Goal: Complete application form

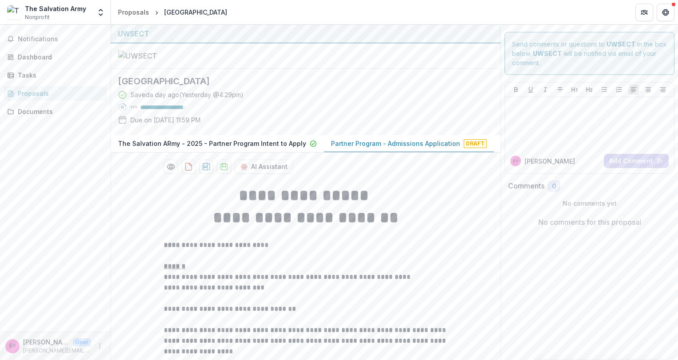
scroll to position [213, 0]
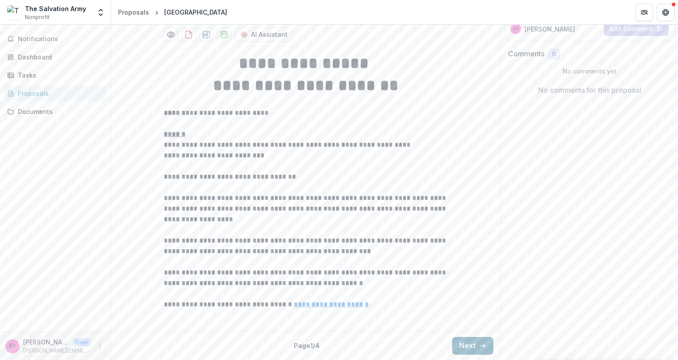
click at [460, 346] on button "Next" at bounding box center [472, 346] width 41 height 18
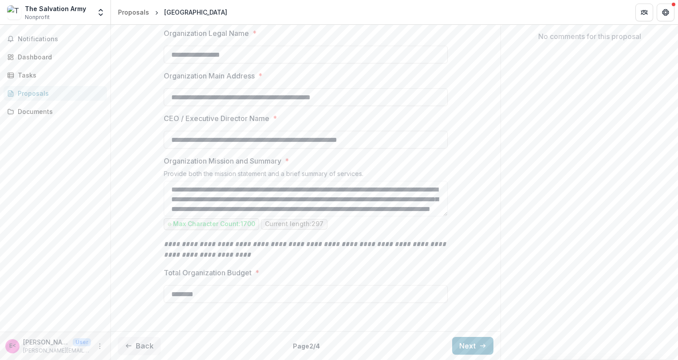
scroll to position [266, 0]
click at [462, 345] on button "Next" at bounding box center [472, 346] width 41 height 18
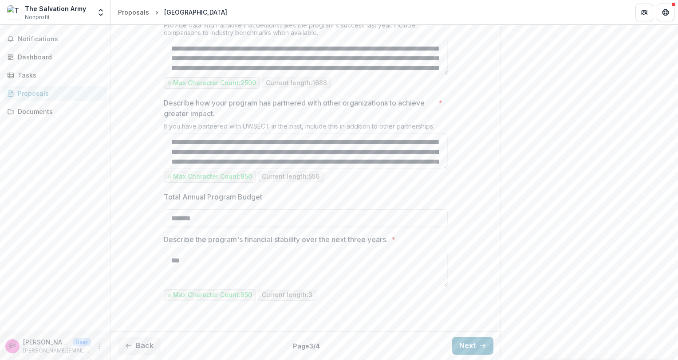
scroll to position [887, 0]
click at [464, 342] on button "Next" at bounding box center [472, 346] width 41 height 18
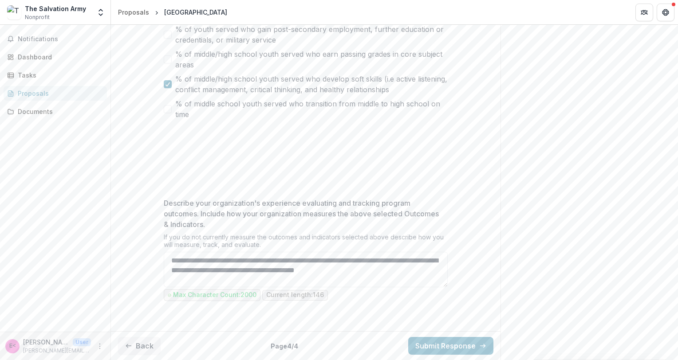
scroll to position [697, 0]
click at [420, 273] on textarea "**********" at bounding box center [306, 269] width 284 height 35
paste textarea "**********"
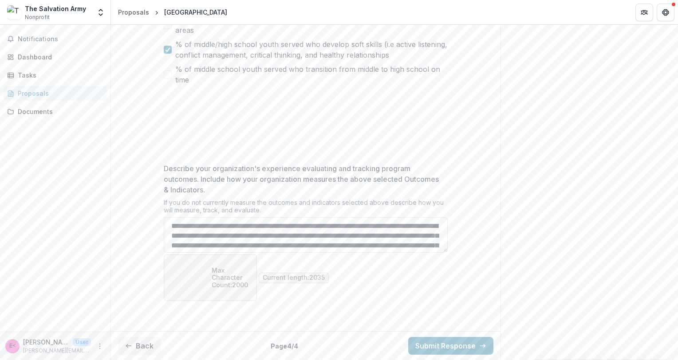
scroll to position [280, 0]
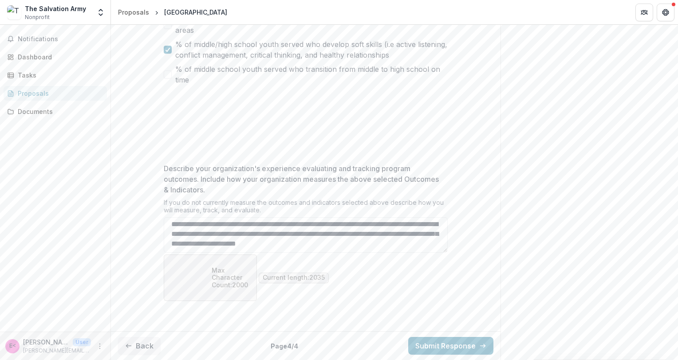
type textarea "**********"
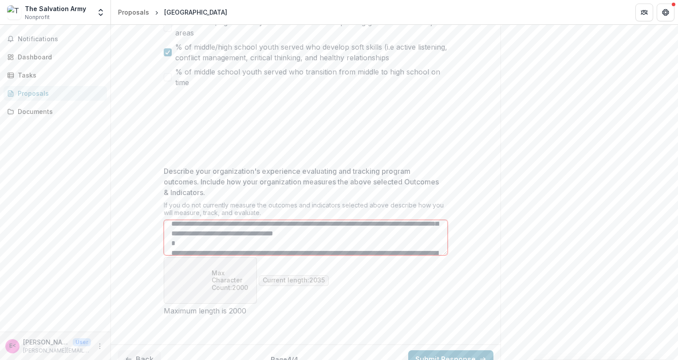
scroll to position [707, 0]
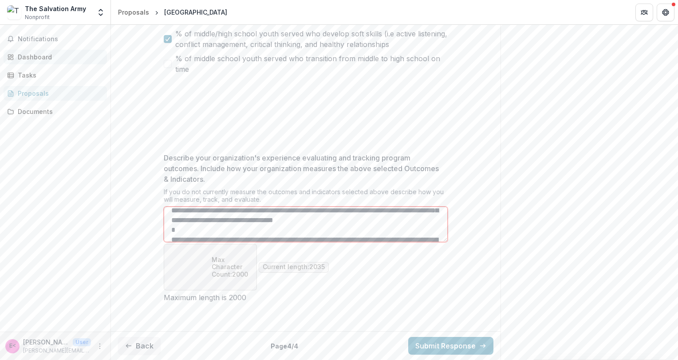
click at [41, 56] on div "Dashboard" at bounding box center [59, 56] width 82 height 9
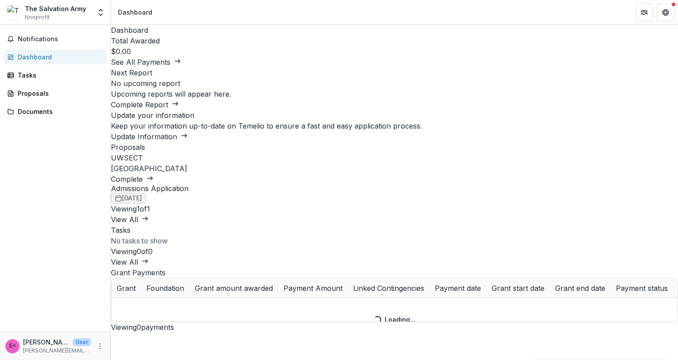
scroll to position [203, 0]
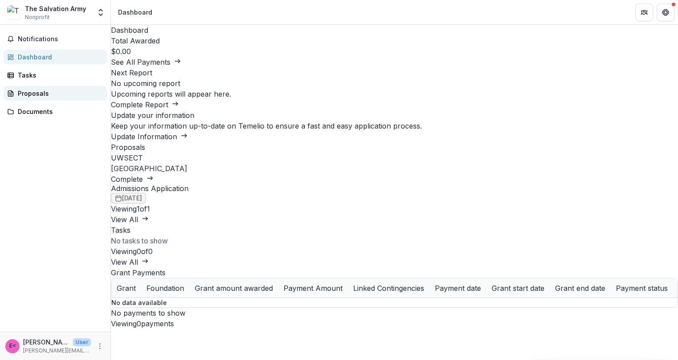
click at [33, 92] on div "Proposals" at bounding box center [59, 93] width 82 height 9
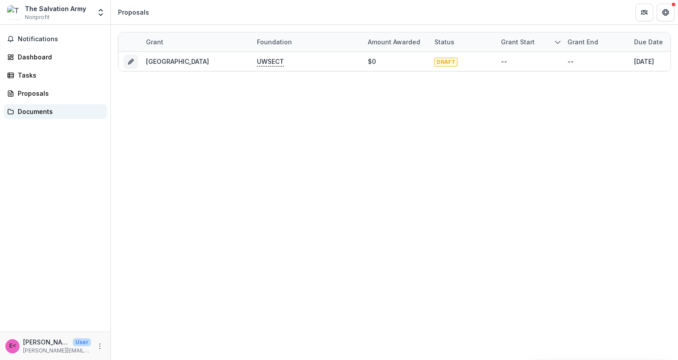
click at [31, 109] on div "Documents" at bounding box center [59, 111] width 82 height 9
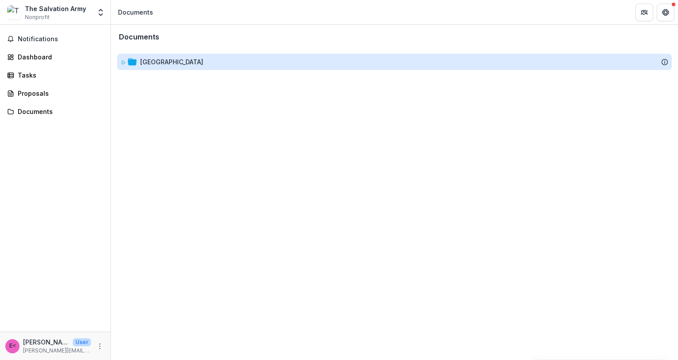
click at [195, 63] on div "[GEOGRAPHIC_DATA]" at bounding box center [171, 61] width 63 height 9
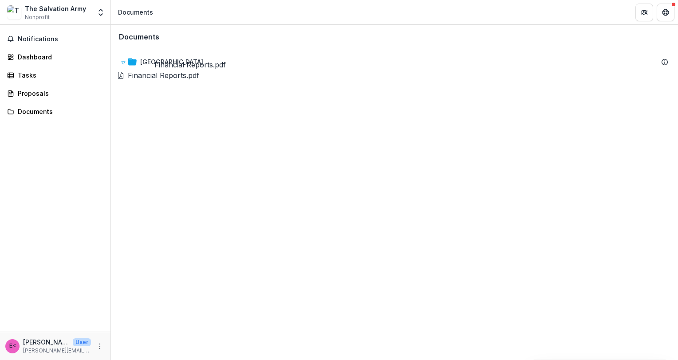
click at [173, 78] on div "Financial Reports.pdf" at bounding box center [163, 75] width 71 height 11
click at [7, 360] on icon "Close" at bounding box center [3, 366] width 7 height 7
click at [43, 39] on span "Notifications" at bounding box center [61, 39] width 86 height 8
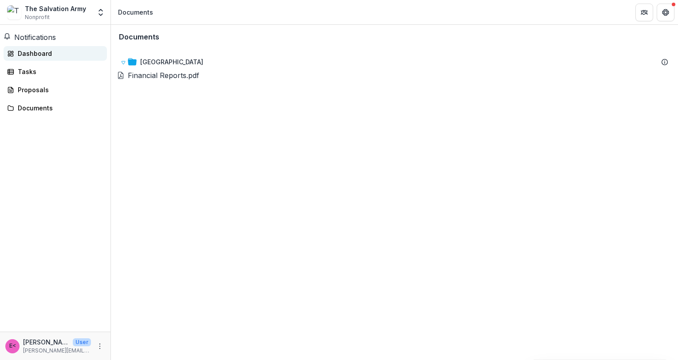
click at [30, 58] on div "Dashboard" at bounding box center [59, 53] width 82 height 9
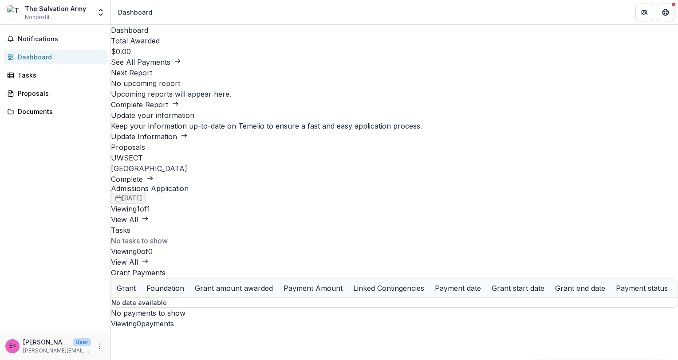
click at [188, 132] on link "Update Information" at bounding box center [149, 136] width 77 height 9
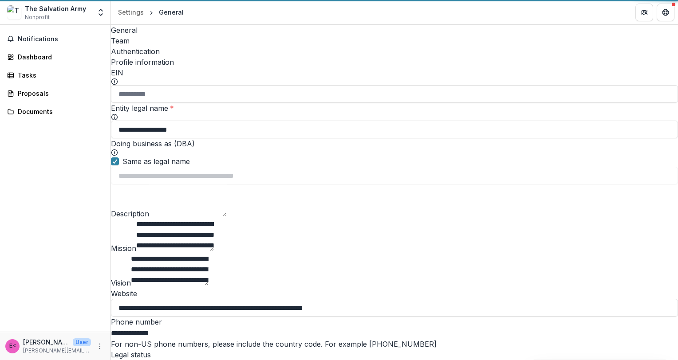
type input "**********"
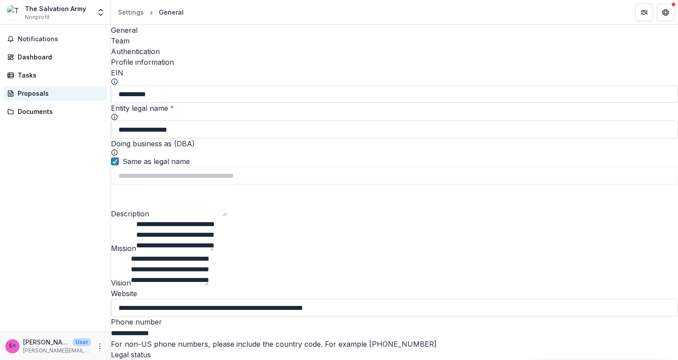
click at [30, 91] on div "Proposals" at bounding box center [59, 93] width 82 height 9
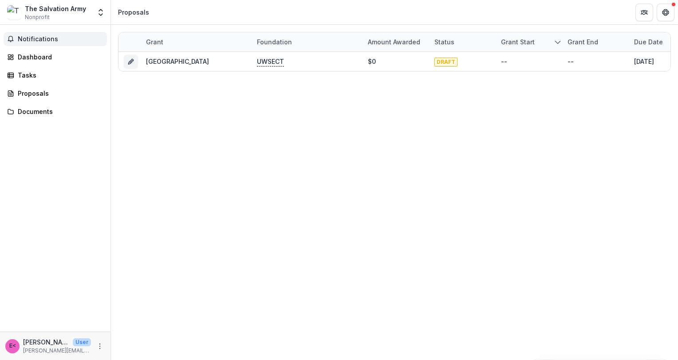
click at [43, 38] on span "Notifications" at bounding box center [61, 39] width 86 height 8
click at [48, 16] on div "The Salvation Army Nonprofit" at bounding box center [55, 12] width 61 height 17
click at [62, 11] on div "The Salvation Army" at bounding box center [55, 8] width 61 height 9
click at [101, 14] on icon "Open entity switcher" at bounding box center [100, 12] width 9 height 9
click at [85, 107] on div "Documents" at bounding box center [59, 111] width 82 height 9
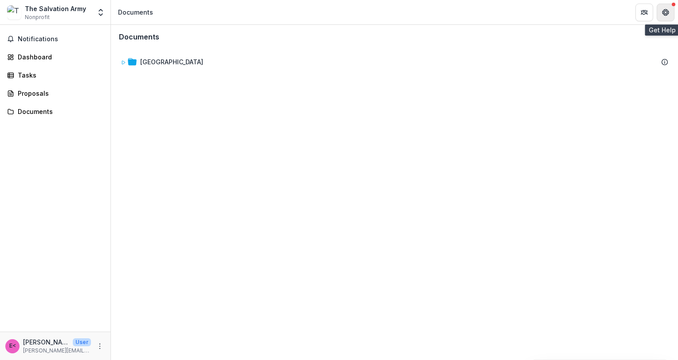
click at [666, 16] on button "Get Help" at bounding box center [666, 13] width 18 height 18
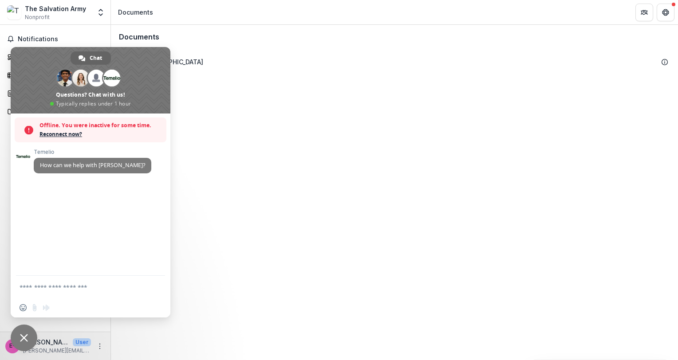
click at [286, 193] on div "Documents Red Shield Youth Center of [GEOGRAPHIC_DATA] To pick up a draggable i…" at bounding box center [394, 192] width 567 height 335
click at [249, 190] on div "Documents Red Shield Youth Center of [GEOGRAPHIC_DATA] To pick up a draggable i…" at bounding box center [394, 192] width 567 height 335
click at [267, 307] on div "Documents Red Shield Youth Center of [GEOGRAPHIC_DATA] To pick up a draggable i…" at bounding box center [394, 192] width 567 height 335
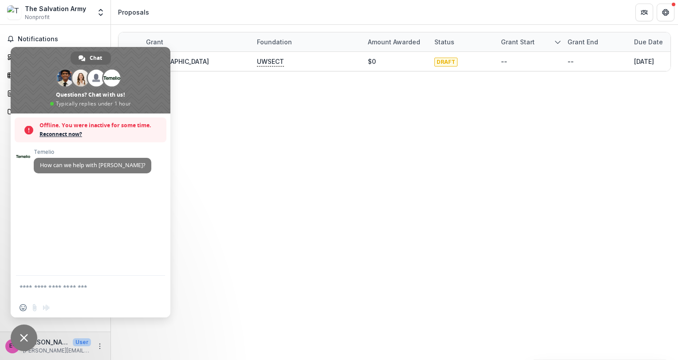
click at [22, 336] on span "Close chat" at bounding box center [24, 338] width 8 height 8
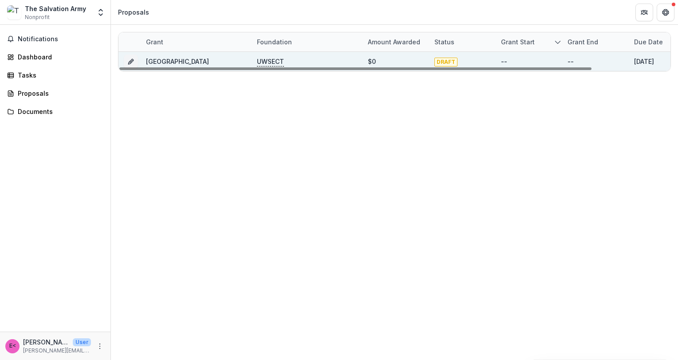
click at [209, 62] on link "[GEOGRAPHIC_DATA]" at bounding box center [177, 62] width 63 height 8
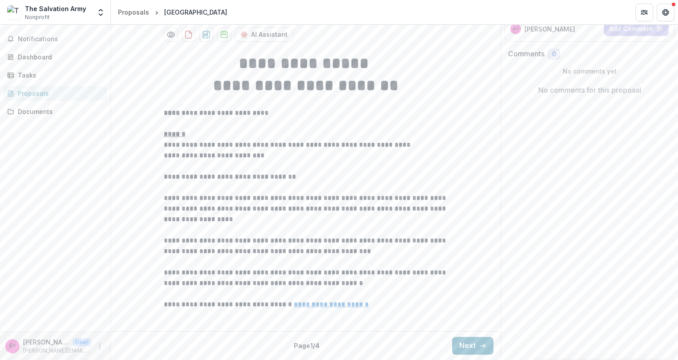
scroll to position [213, 0]
click at [471, 346] on button "Next" at bounding box center [472, 346] width 41 height 18
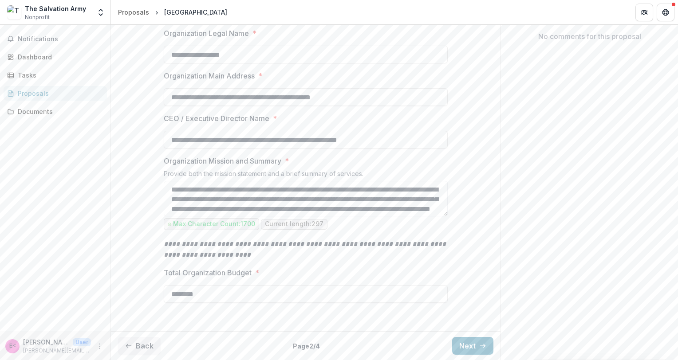
scroll to position [266, 0]
click at [462, 342] on button "Next" at bounding box center [472, 346] width 41 height 18
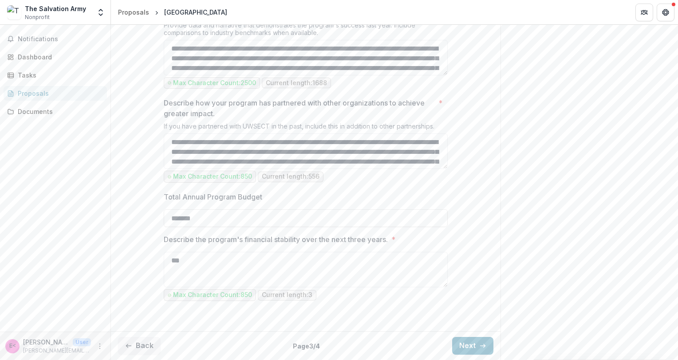
scroll to position [887, 0]
click at [461, 343] on button "Next" at bounding box center [472, 346] width 41 height 18
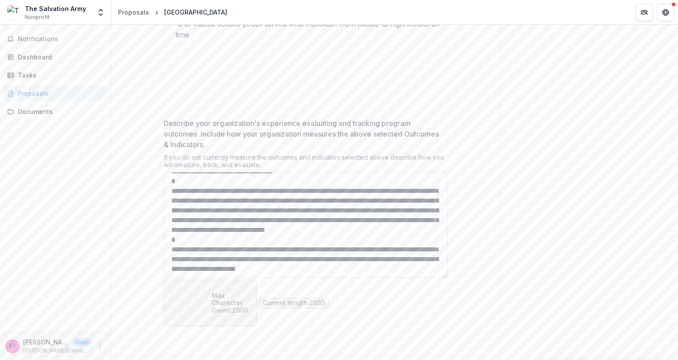
scroll to position [214, 0]
drag, startPoint x: 445, startPoint y: 287, endPoint x: 434, endPoint y: 357, distance: 71.3
click at [434, 278] on textarea "Describe your organization's experience evaluating and tracking program outcome…" at bounding box center [306, 225] width 284 height 106
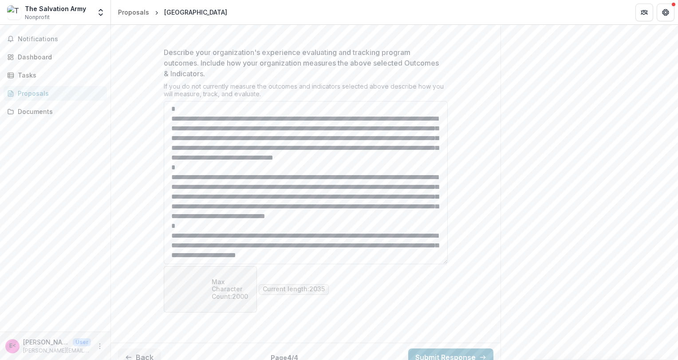
scroll to position [145, 0]
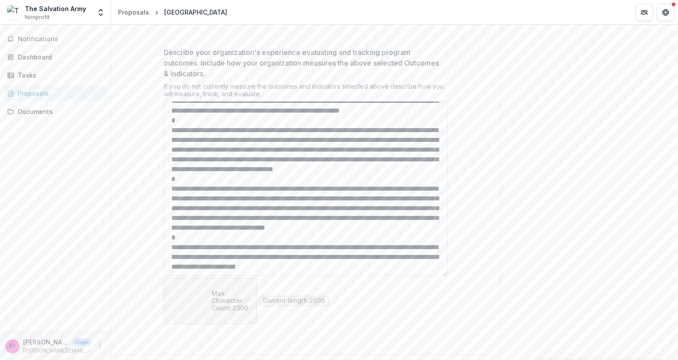
drag, startPoint x: 445, startPoint y: 285, endPoint x: 442, endPoint y: 349, distance: 64.0
click at [437, 276] on textarea "Describe your organization's experience evaluating and tracking program outcome…" at bounding box center [306, 188] width 284 height 175
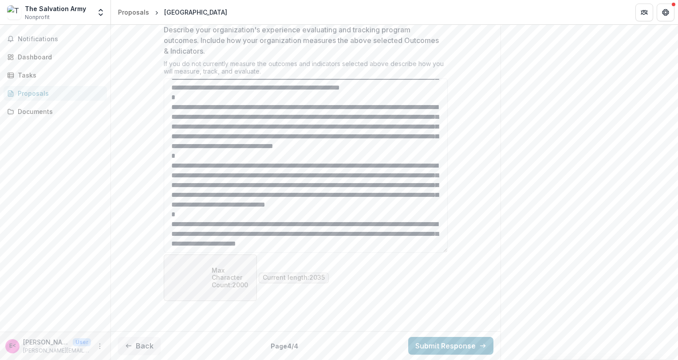
scroll to position [836, 0]
